Goal: Information Seeking & Learning: Learn about a topic

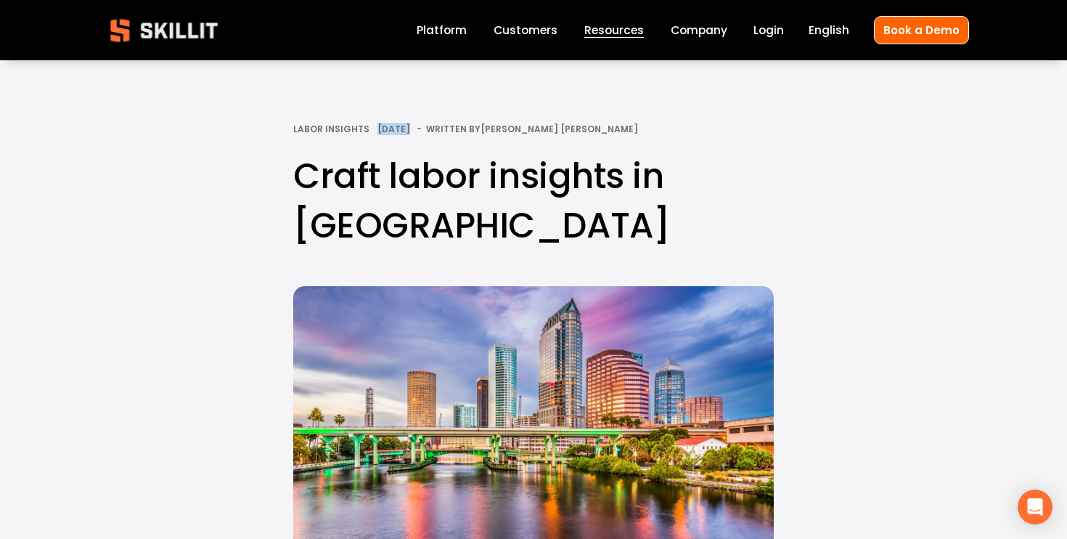
drag, startPoint x: 399, startPoint y: 115, endPoint x: 399, endPoint y: 126, distance: 10.9
click at [399, 126] on span "Dec 23" at bounding box center [394, 129] width 33 height 12
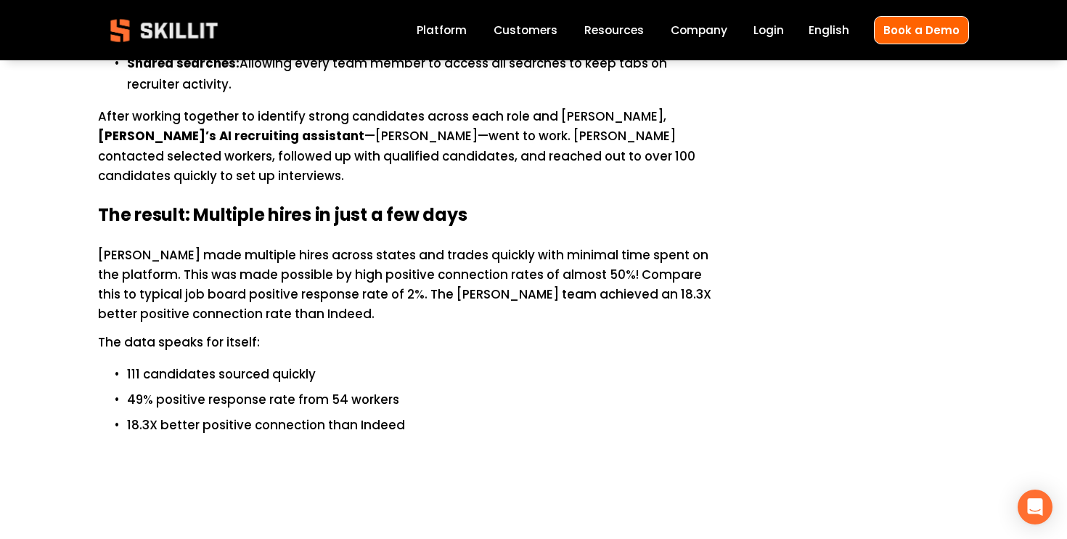
scroll to position [1314, 0]
